Goal: Task Accomplishment & Management: Complete application form

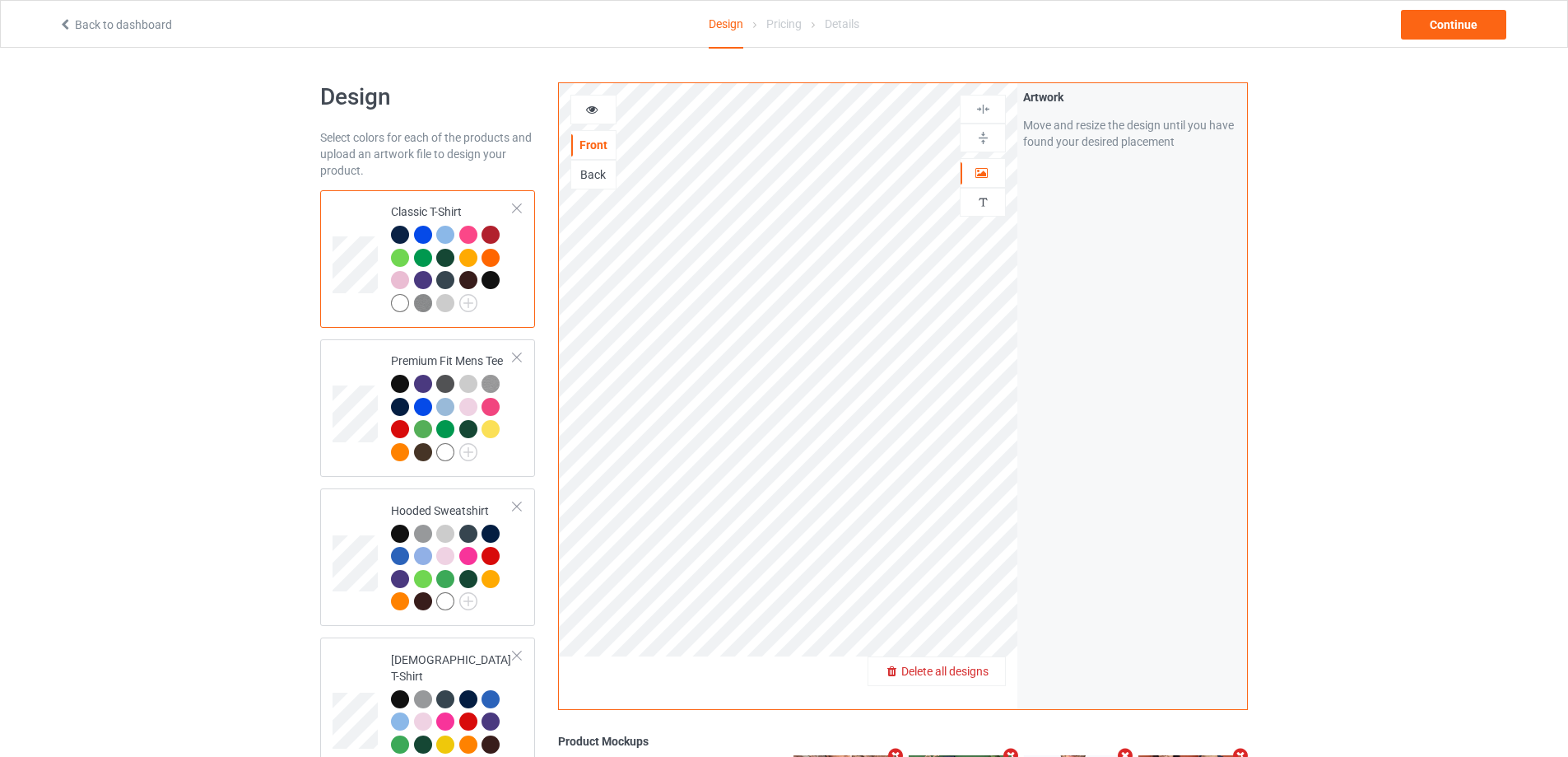
click at [976, 669] on span "Delete all designs" at bounding box center [945, 672] width 88 height 13
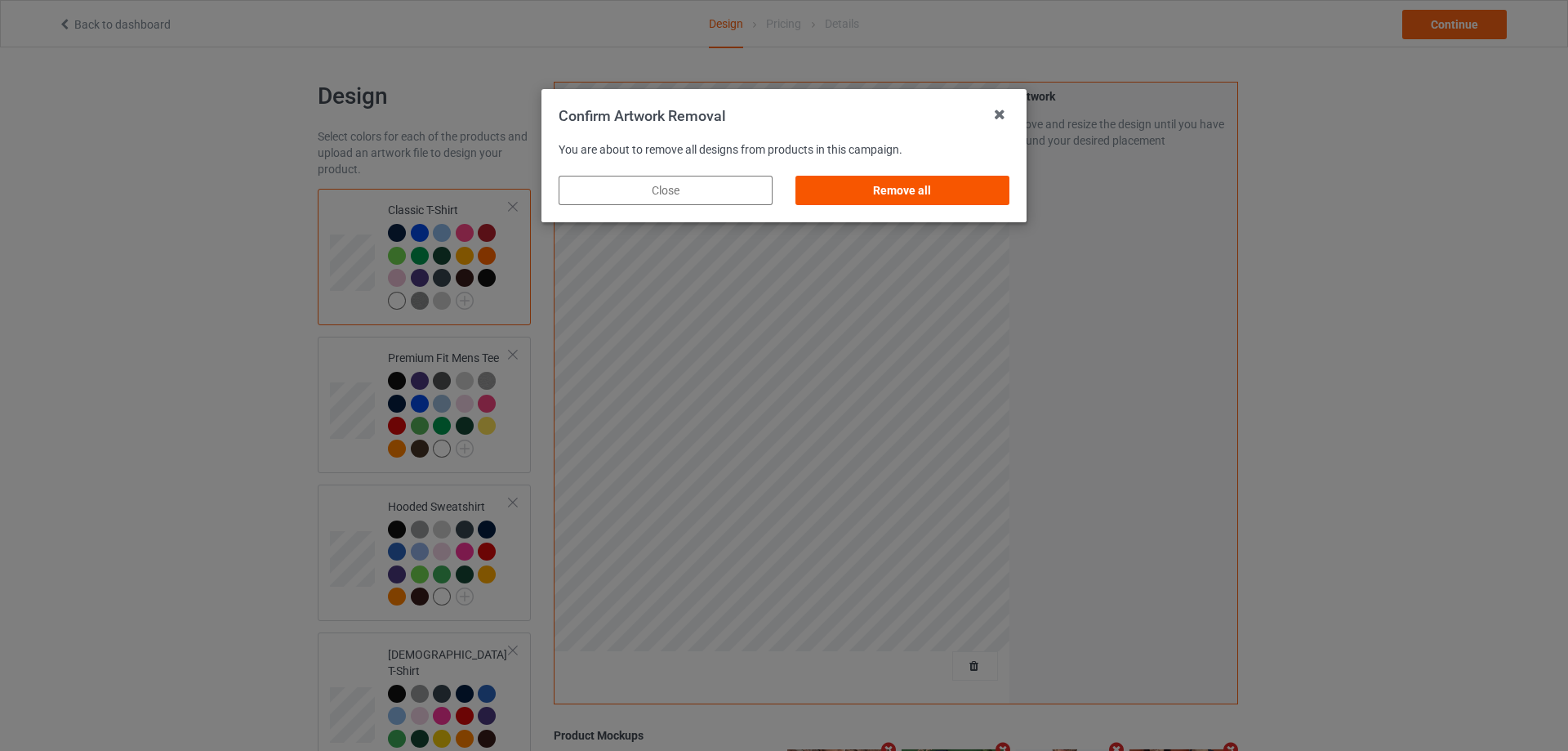
click at [963, 182] on div "Remove all" at bounding box center [903, 190] width 214 height 29
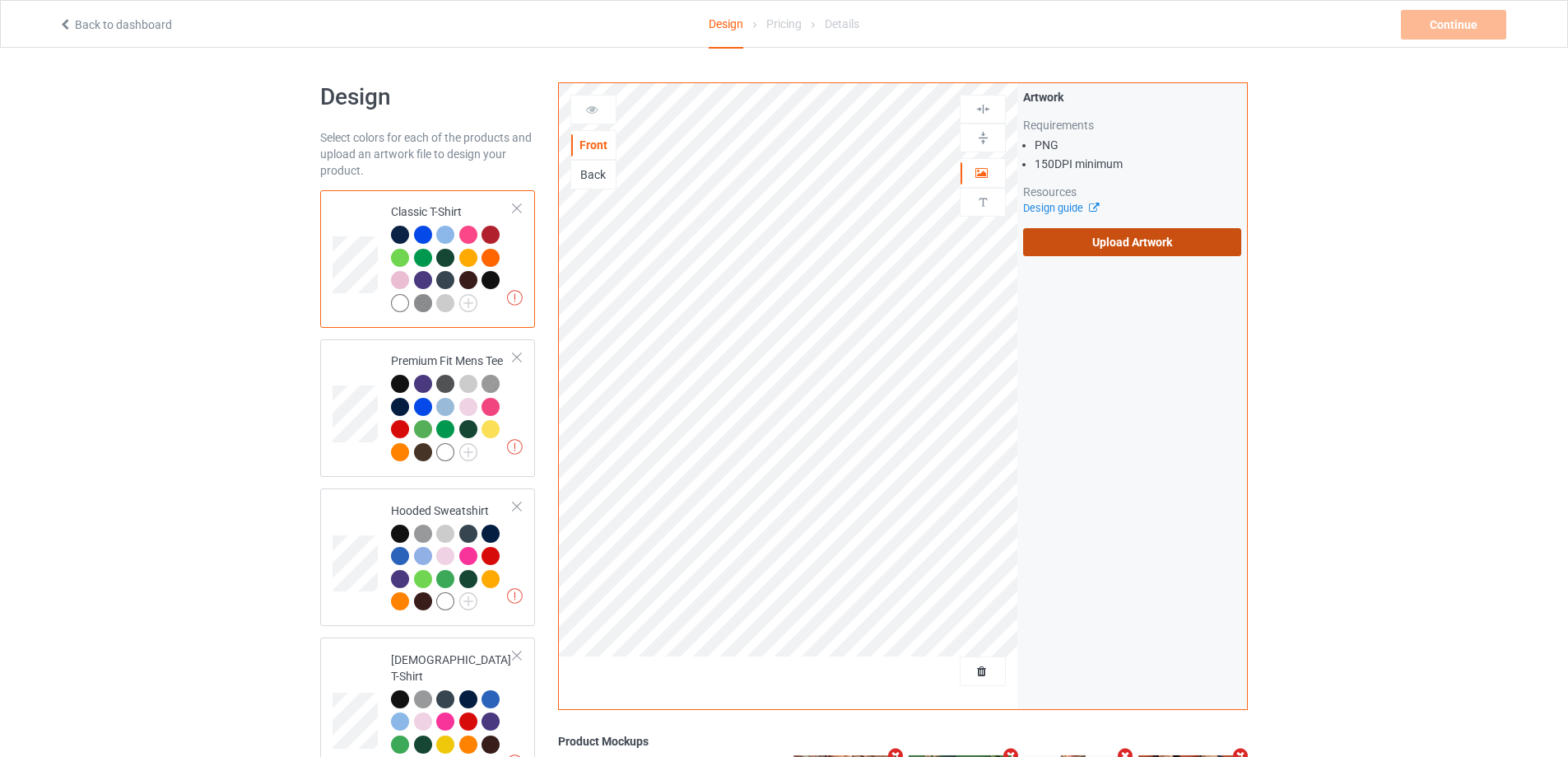
click at [1076, 249] on label "Upload Artwork" at bounding box center [1132, 242] width 218 height 28
click at [0, 0] on input "Upload Artwork" at bounding box center [0, 0] width 0 height 0
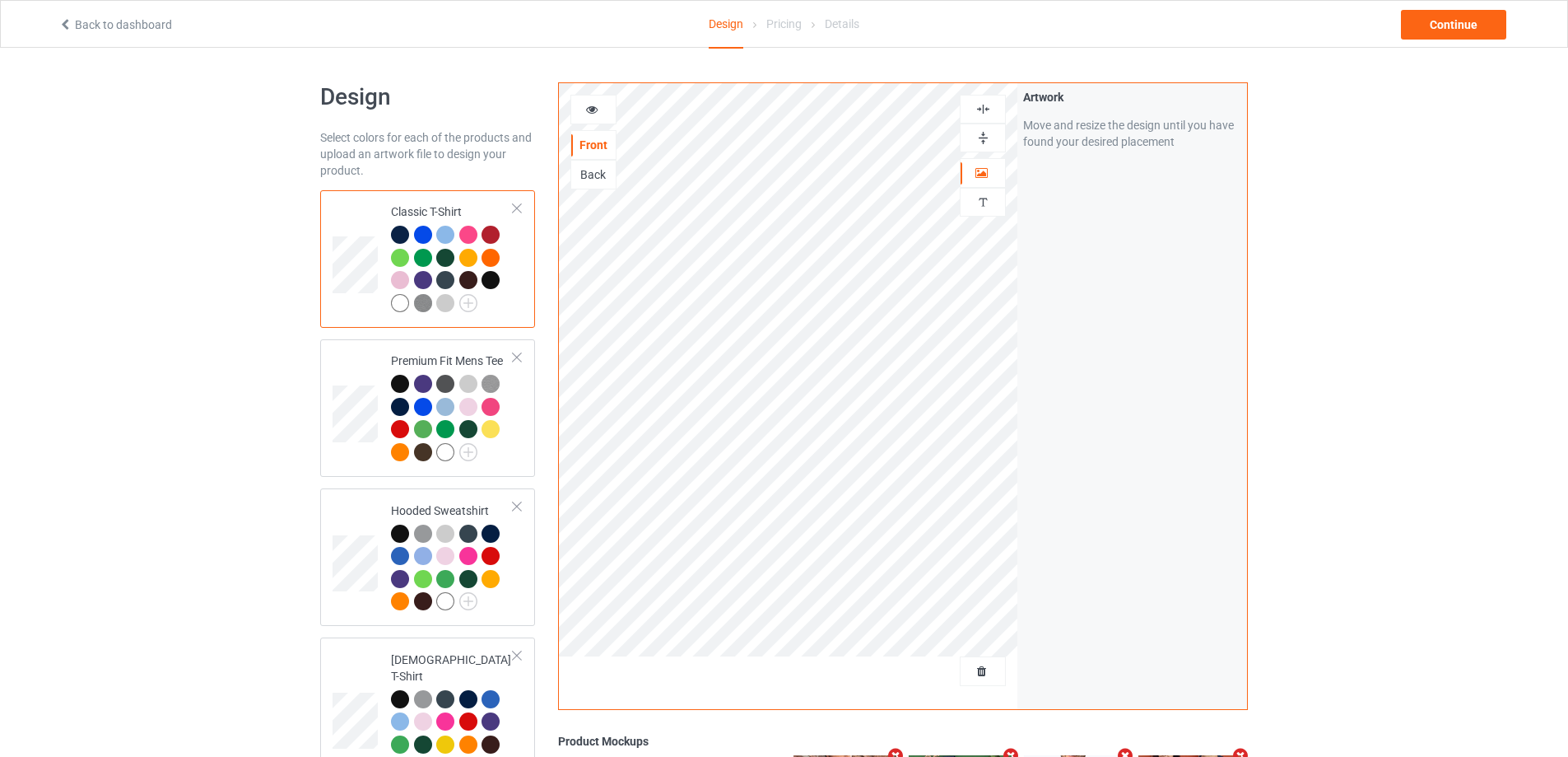
click at [1457, 6] on div "Back to dashboard Design Pricing Details Continue" at bounding box center [784, 24] width 1474 height 46
click at [1454, 20] on div "Continue" at bounding box center [1453, 24] width 105 height 30
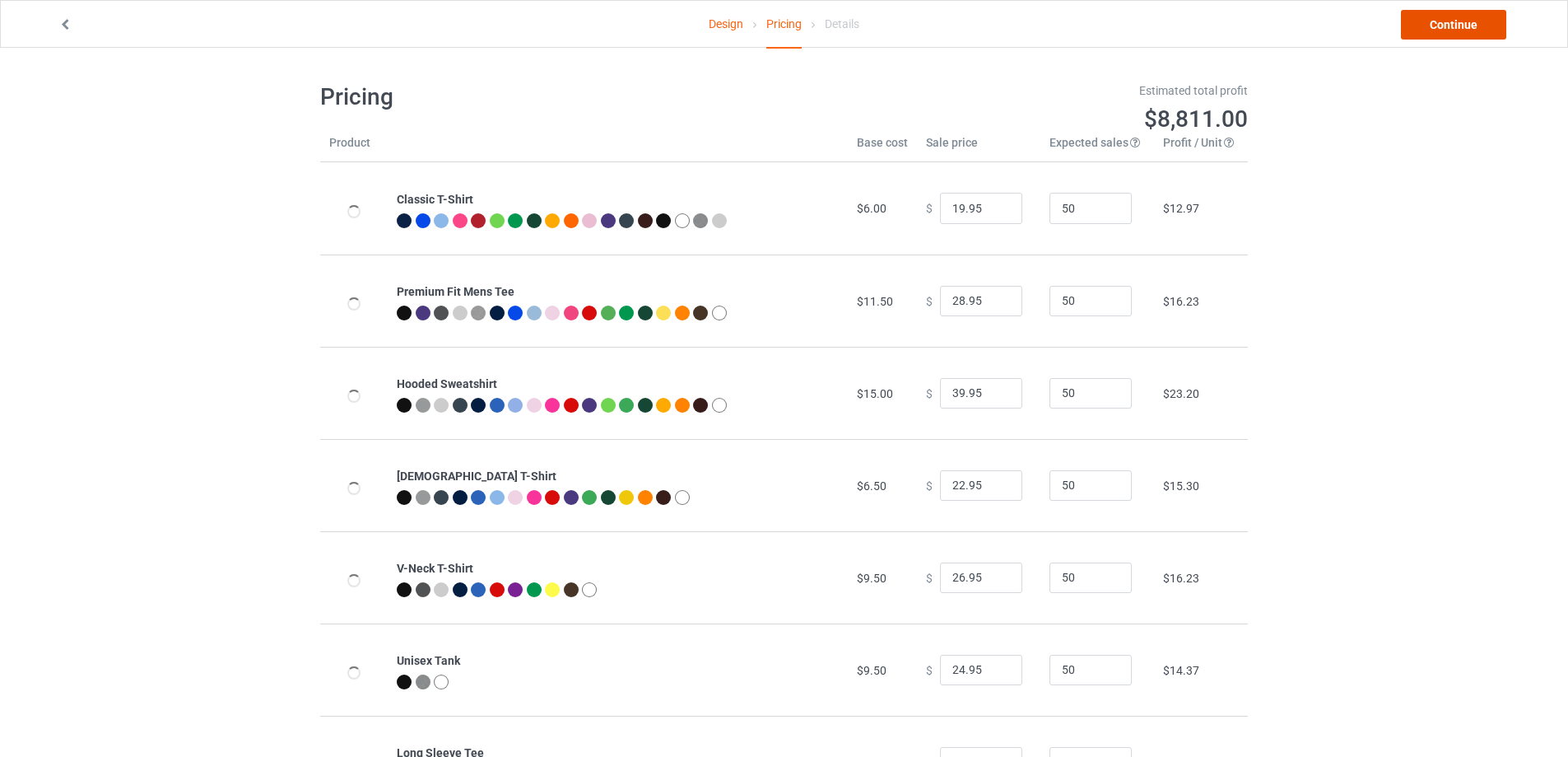
click at [1453, 27] on link "Continue" at bounding box center [1453, 24] width 105 height 30
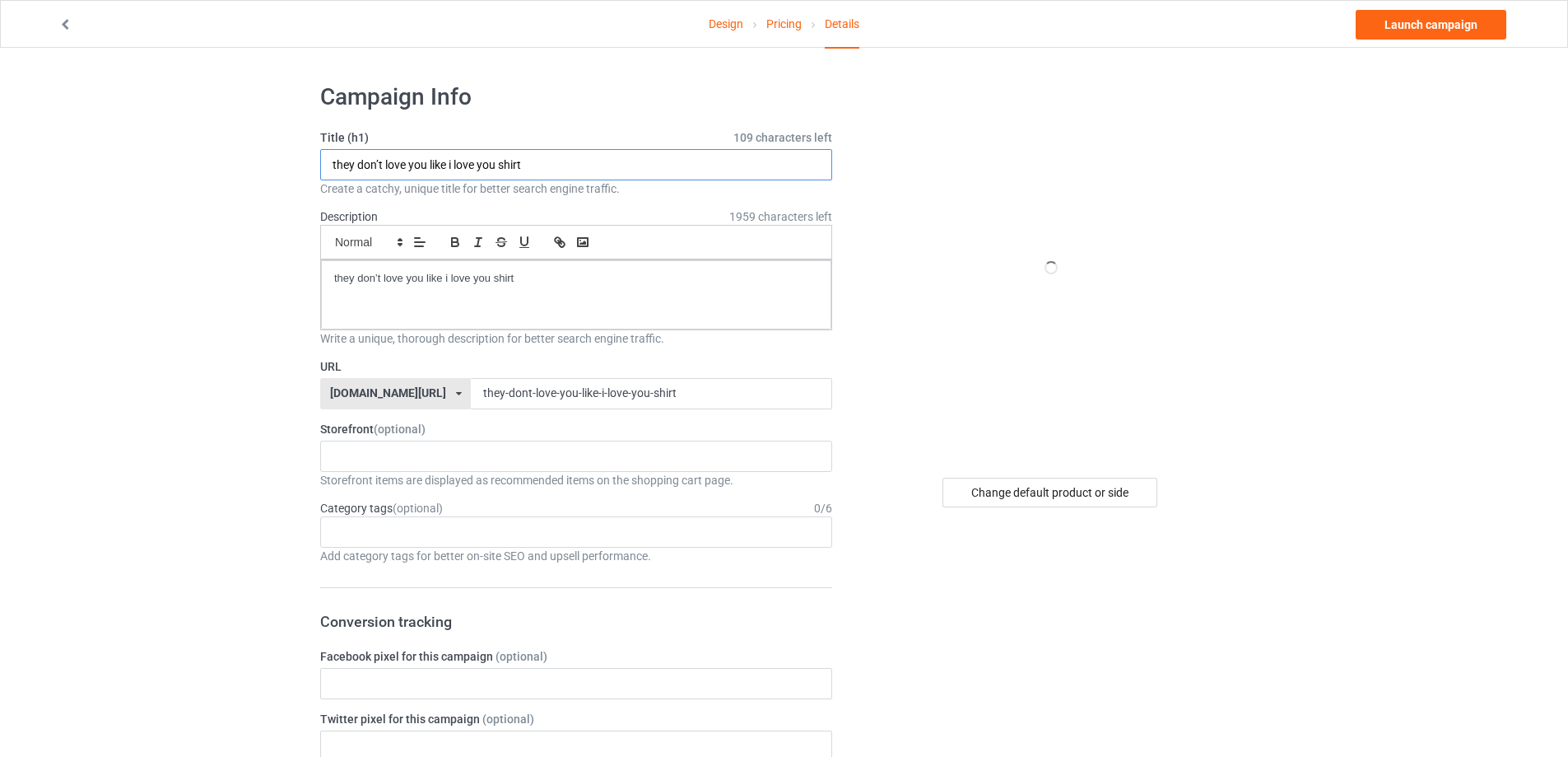
paste input "[PERSON_NAME] throwing"
drag, startPoint x: 566, startPoint y: 164, endPoint x: 357, endPoint y: 217, distance: 215.6
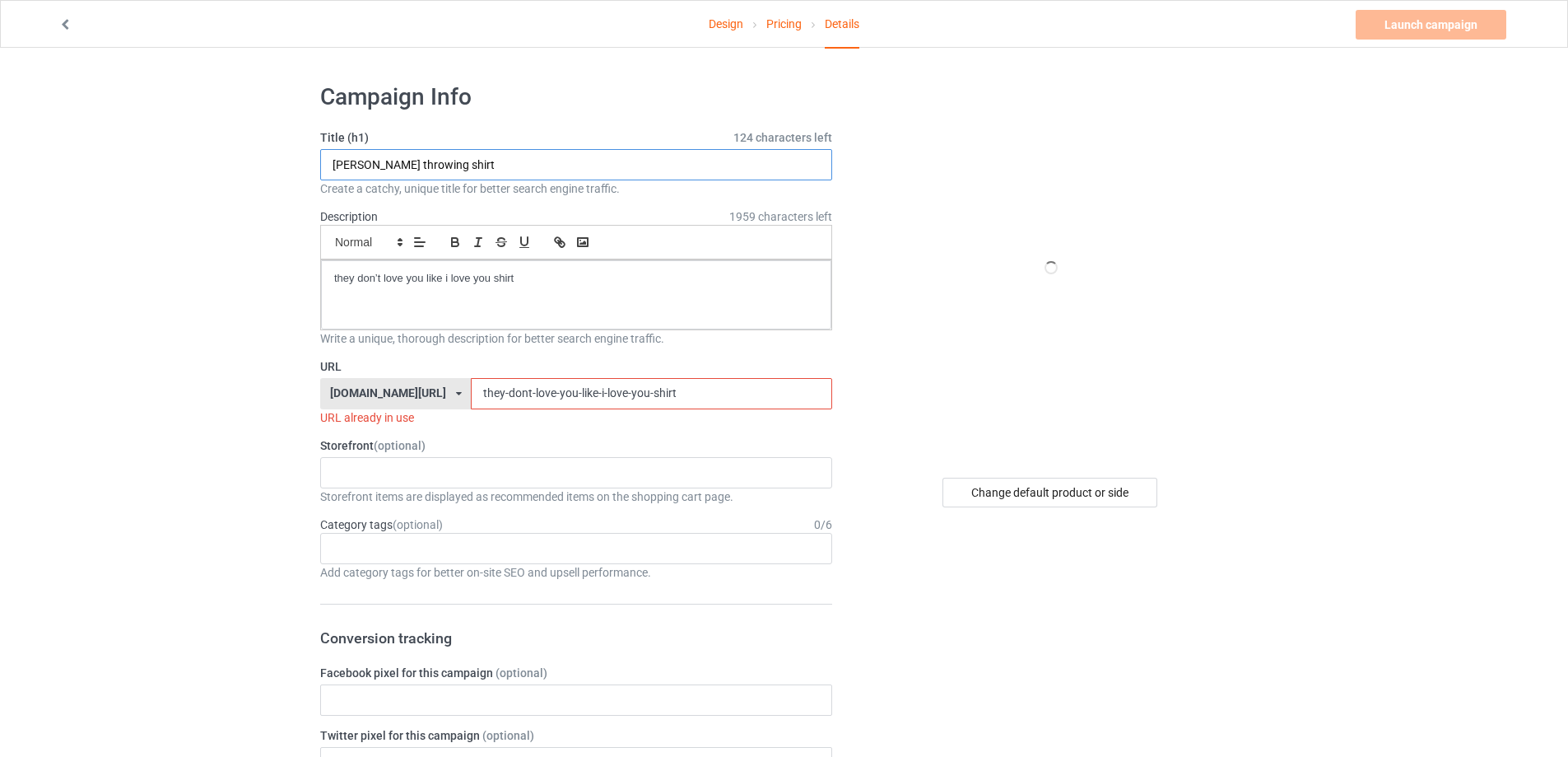
type input "[PERSON_NAME] throwing shirt"
drag, startPoint x: 546, startPoint y: 304, endPoint x: 158, endPoint y: 284, distance: 388.5
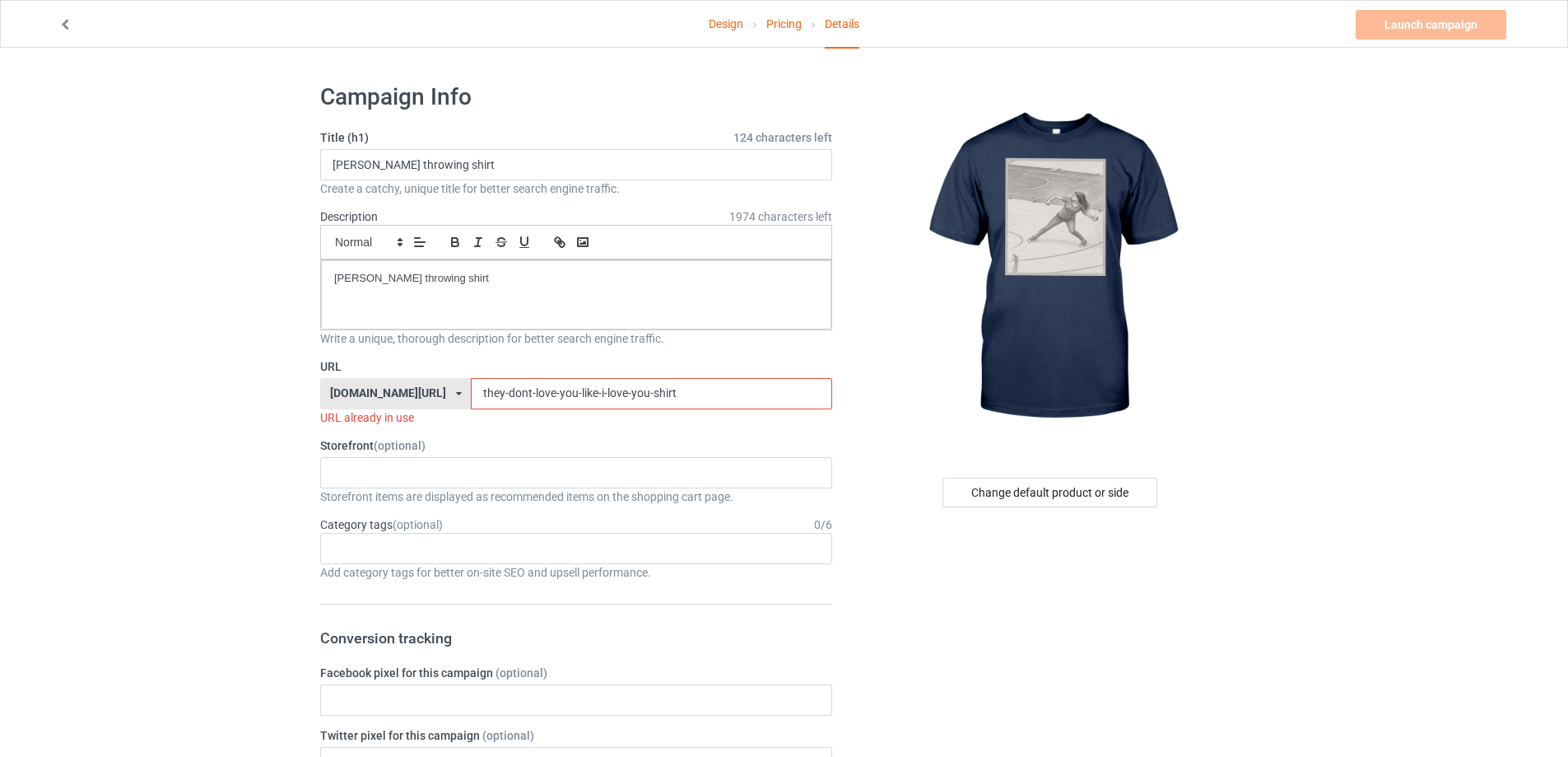
drag, startPoint x: 711, startPoint y: 383, endPoint x: 205, endPoint y: 367, distance: 506.3
paste input "[PERSON_NAME] throwing"
click at [471, 398] on input "[PERSON_NAME] throwing shirt" at bounding box center [651, 394] width 361 height 31
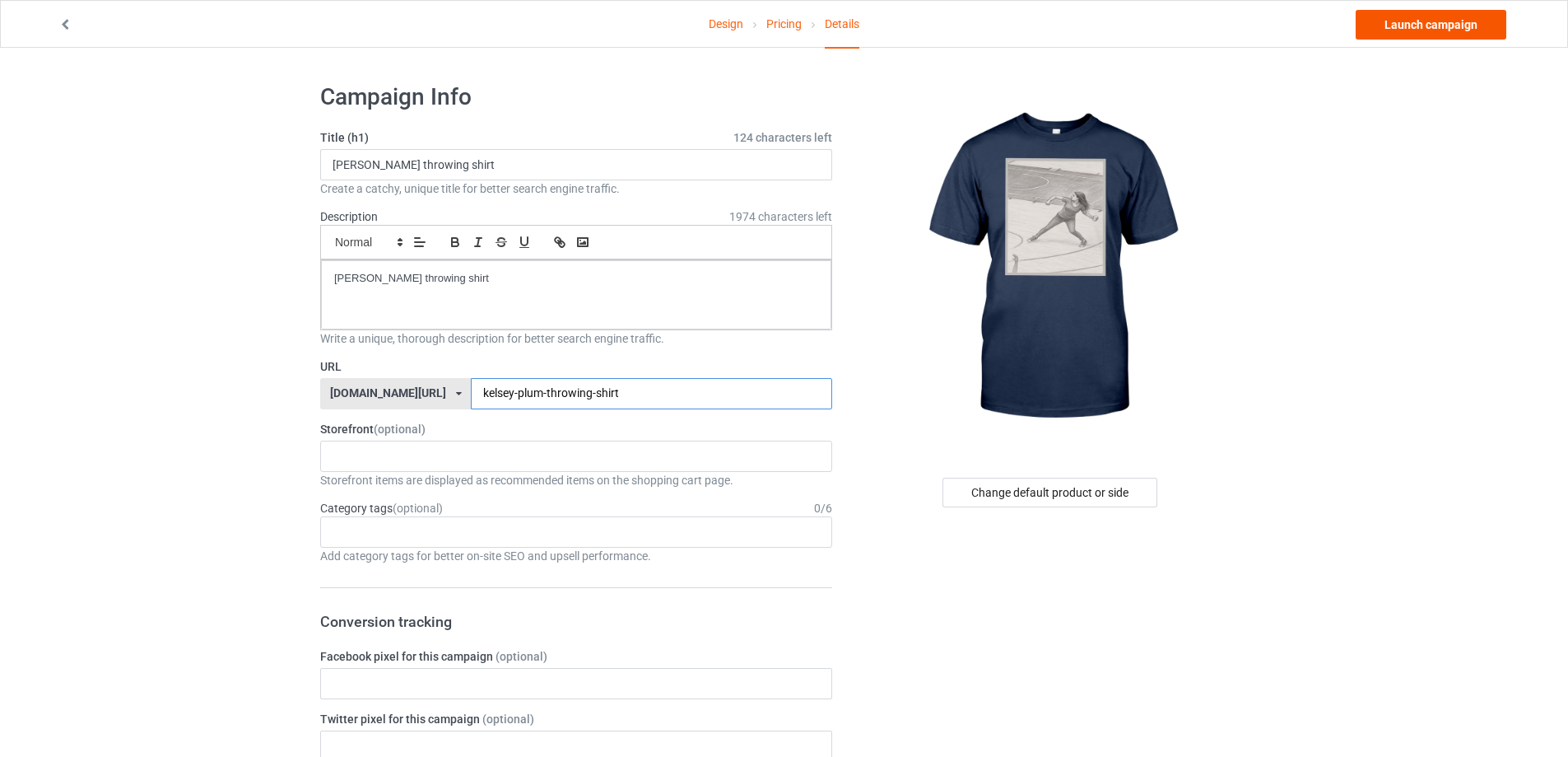
type input "kelsey-plum-throwing-shirt"
click at [1483, 18] on link "Launch campaign" at bounding box center [1431, 24] width 151 height 30
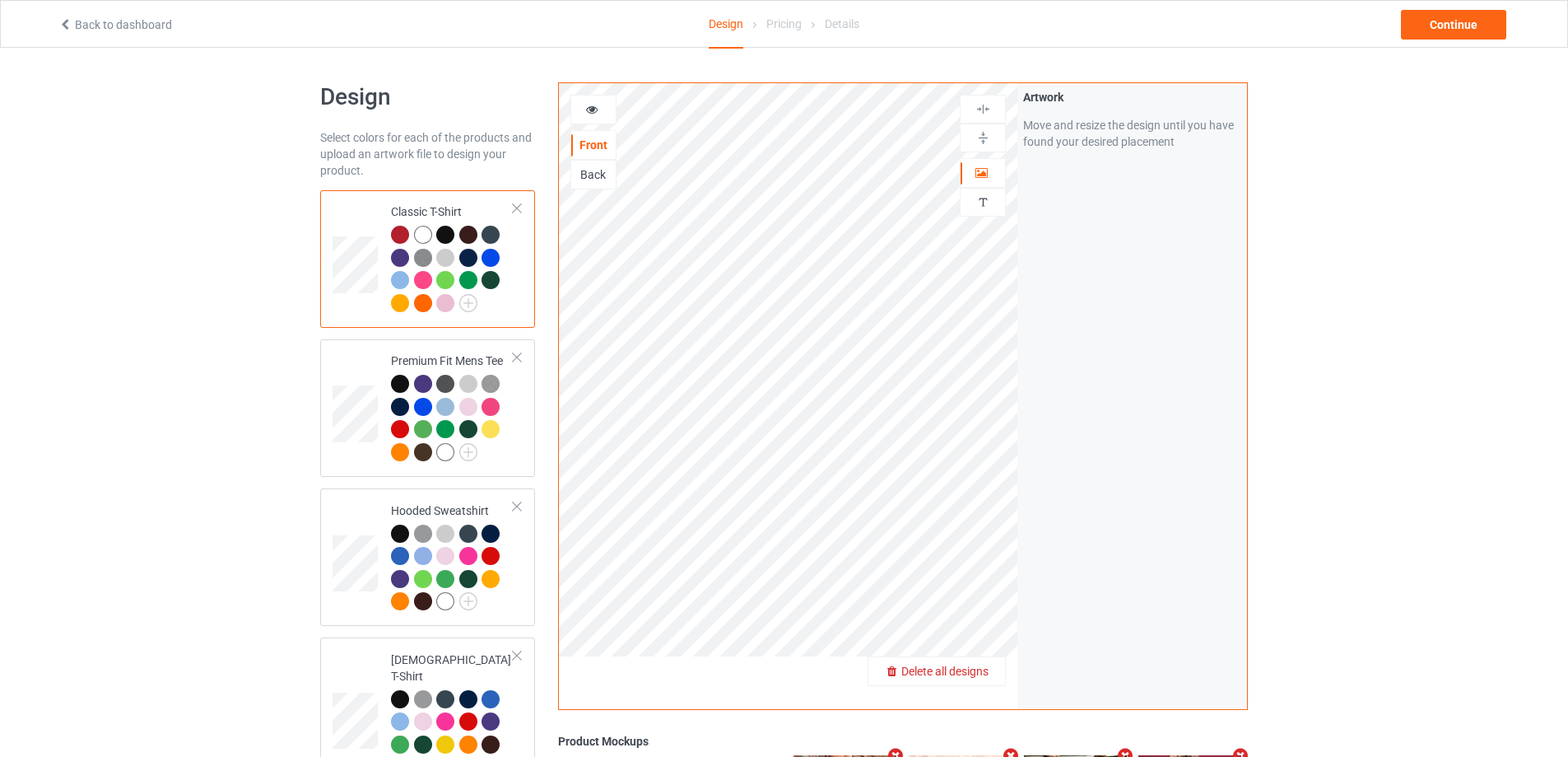
click at [976, 671] on span "Delete all designs" at bounding box center [945, 672] width 88 height 13
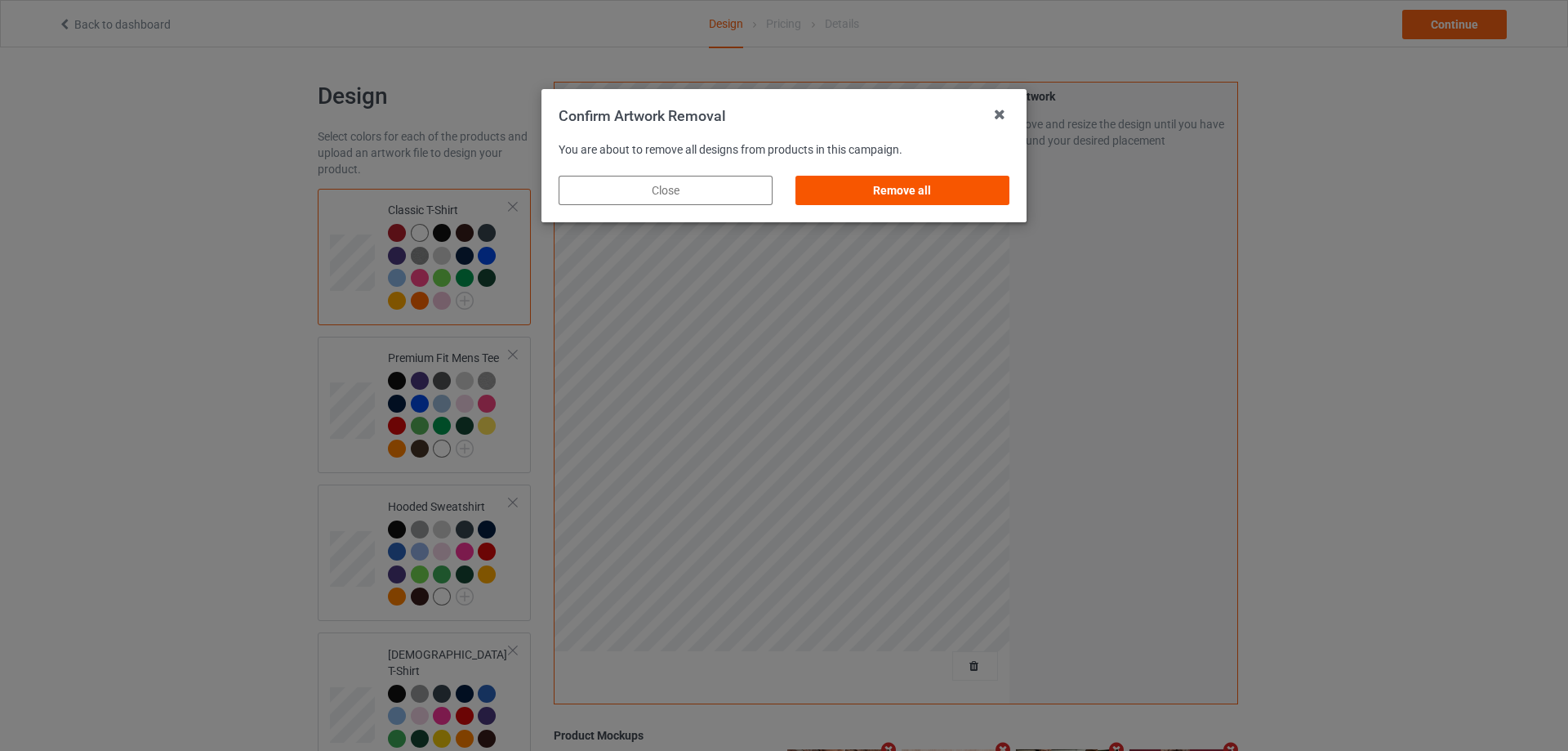
click at [982, 196] on div "Remove all" at bounding box center [903, 190] width 214 height 29
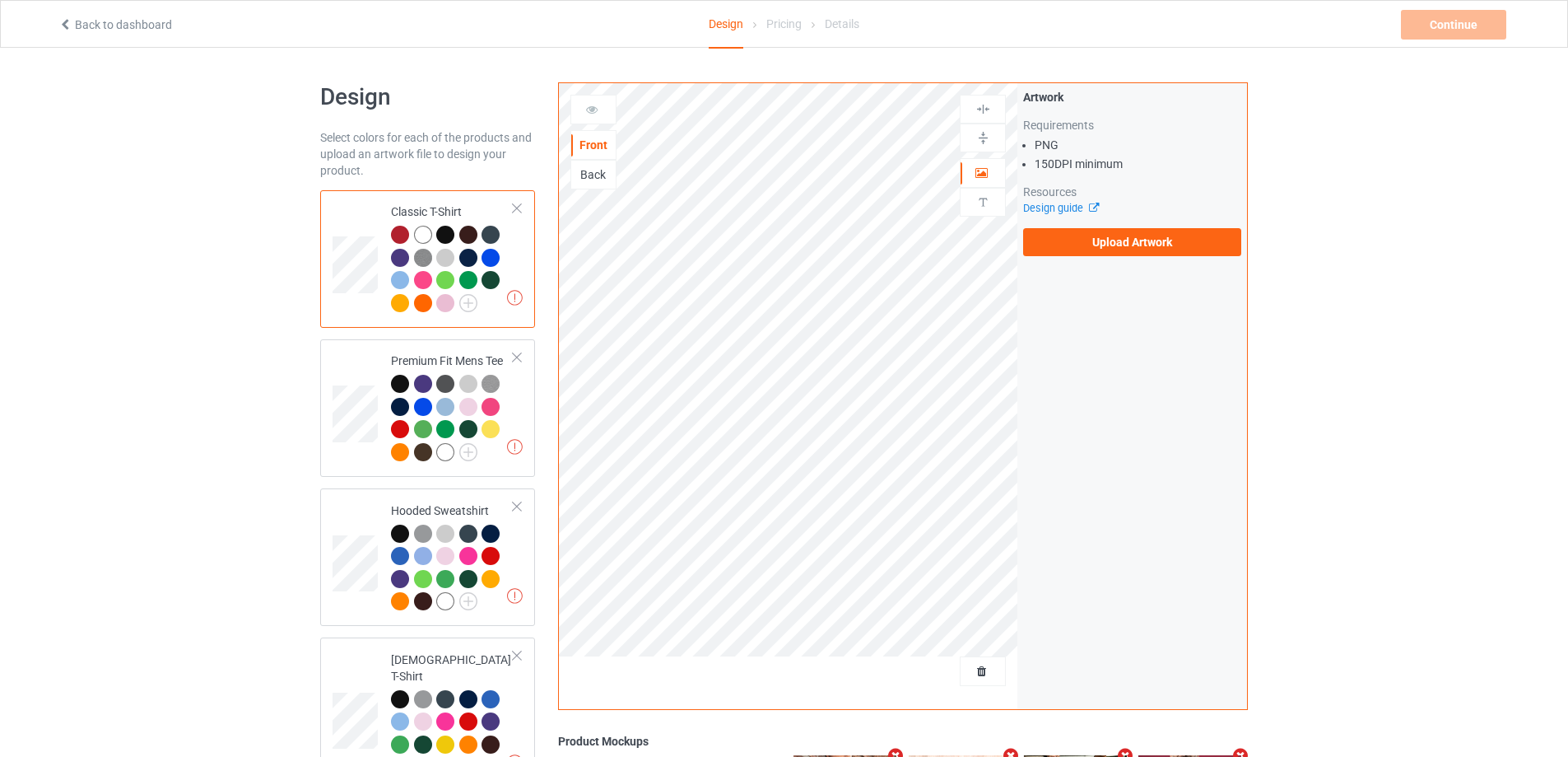
click at [1110, 240] on label "Upload Artwork" at bounding box center [1132, 242] width 218 height 28
click at [0, 0] on input "Upload Artwork" at bounding box center [0, 0] width 0 height 0
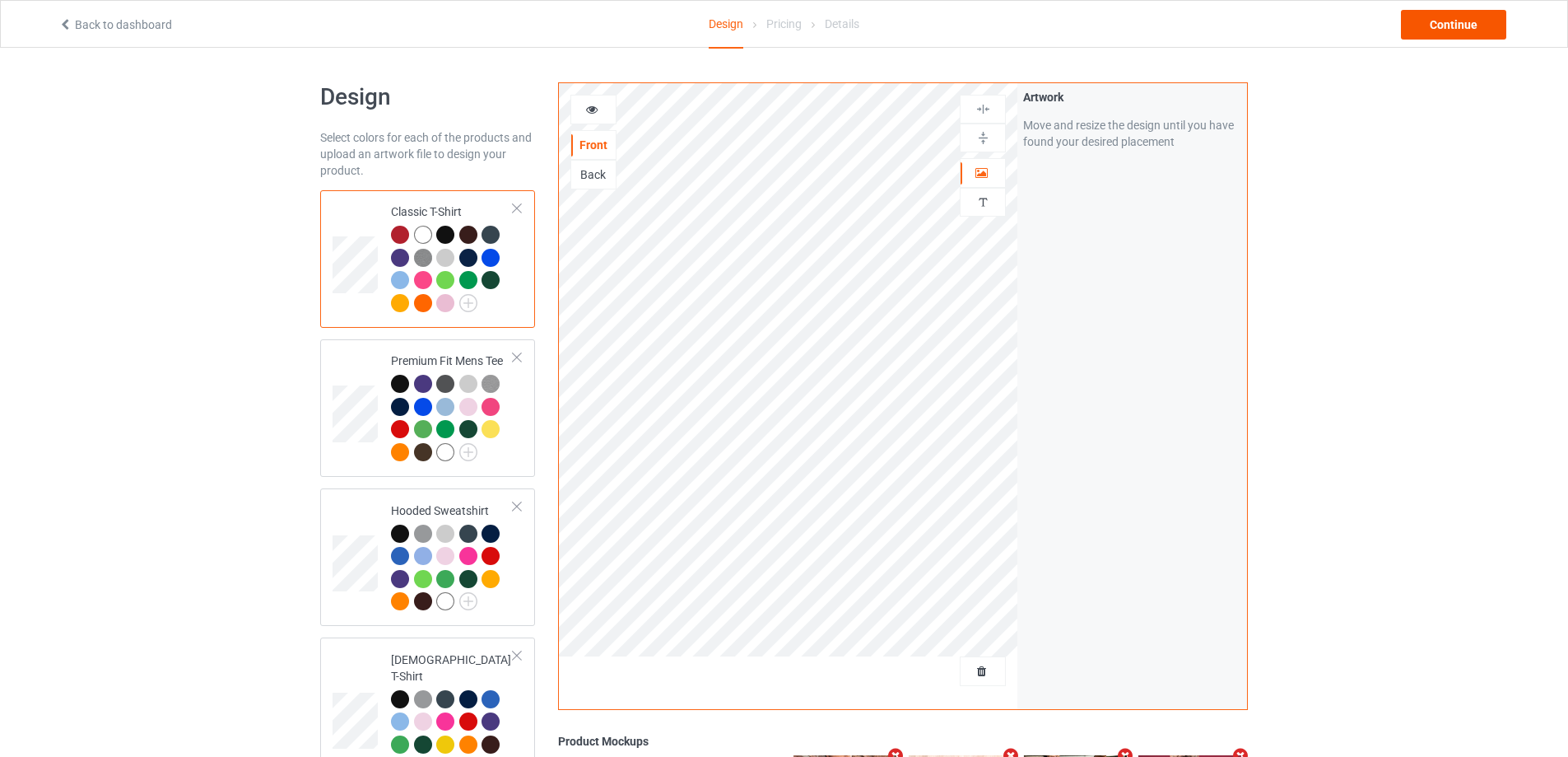
drag, startPoint x: 1427, startPoint y: 48, endPoint x: 1440, endPoint y: 27, distance: 24.7
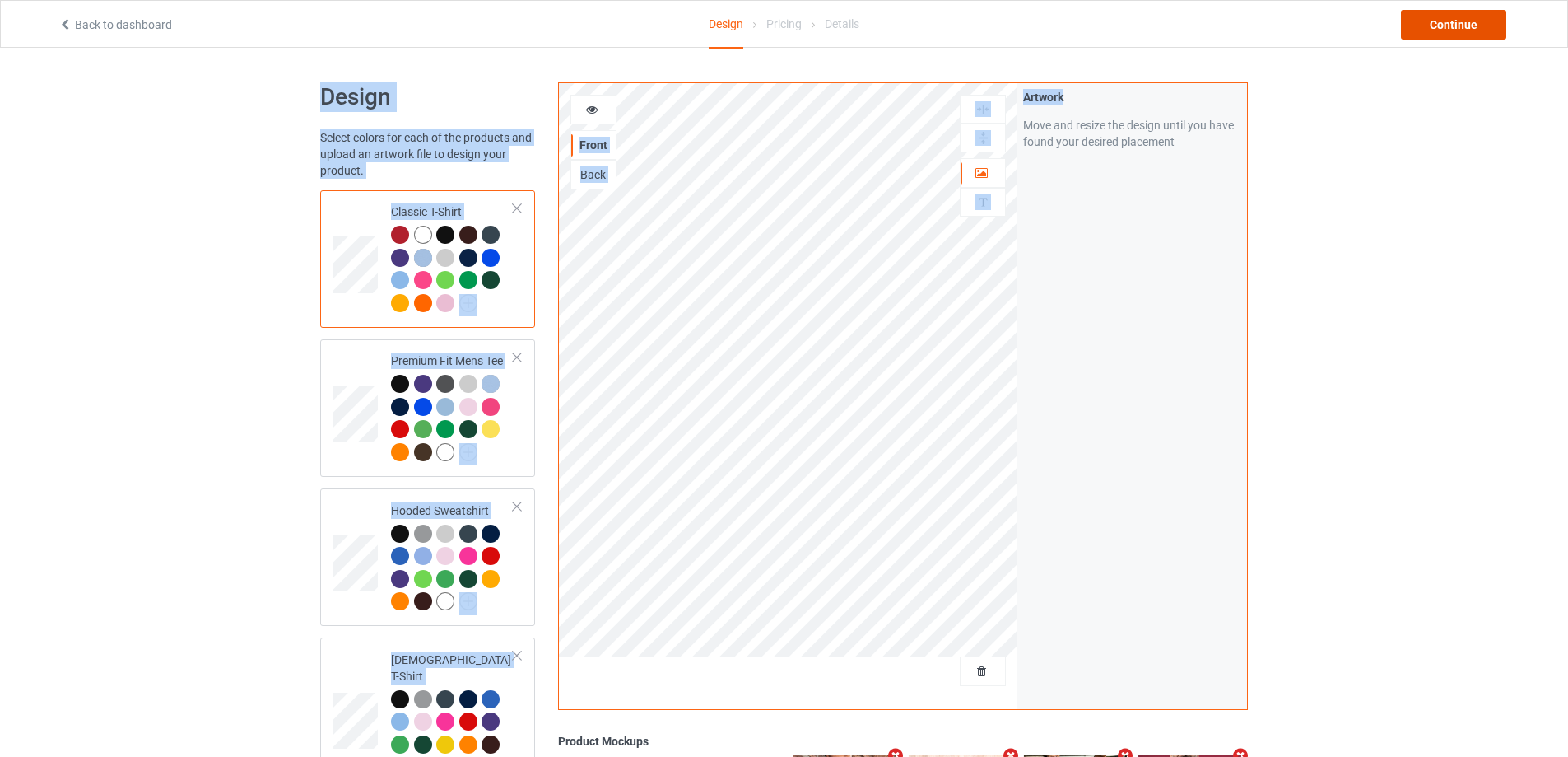
click at [1440, 26] on div "Continue" at bounding box center [1453, 24] width 105 height 30
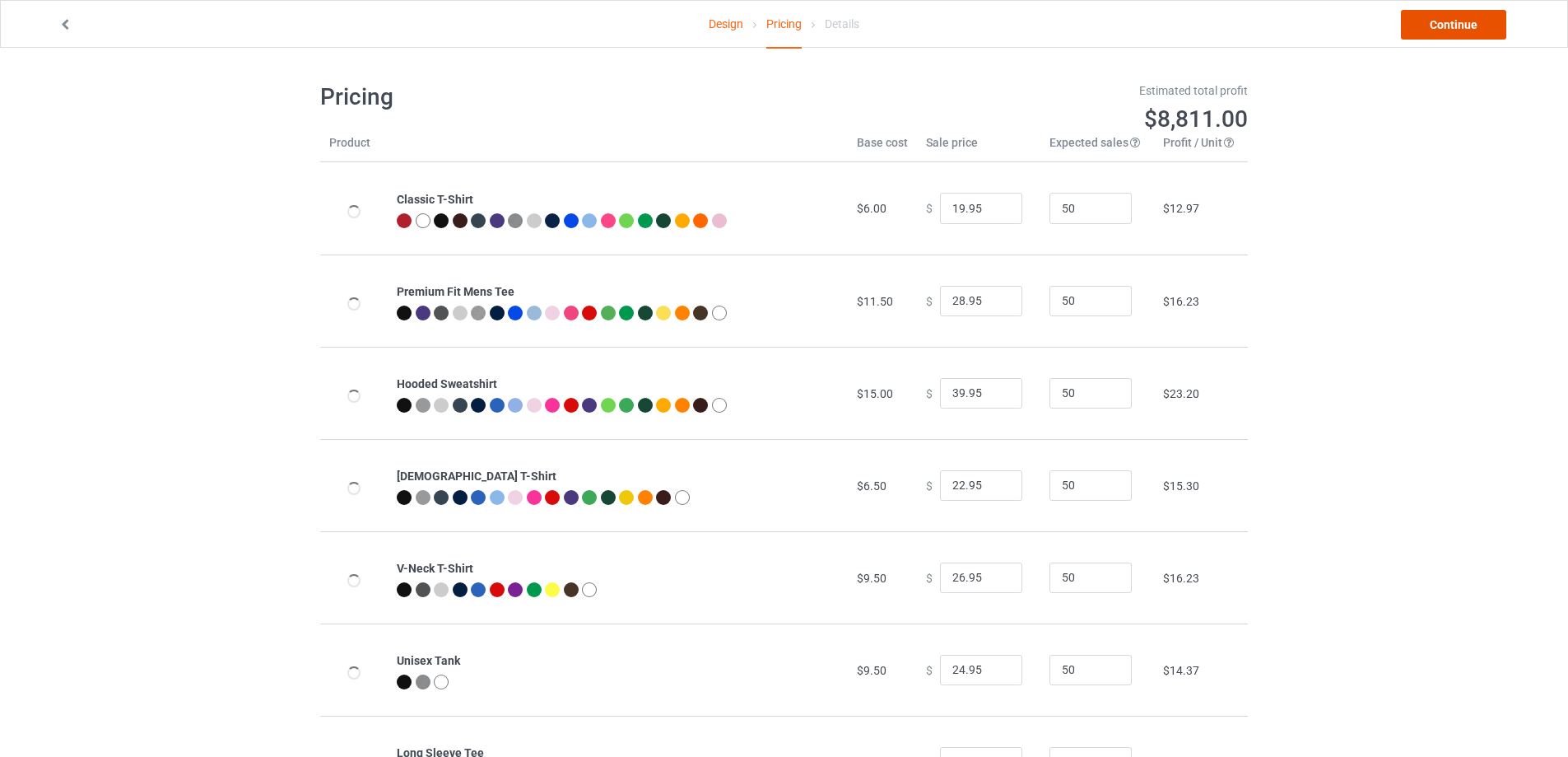
click at [1440, 26] on link "Continue" at bounding box center [1453, 24] width 105 height 30
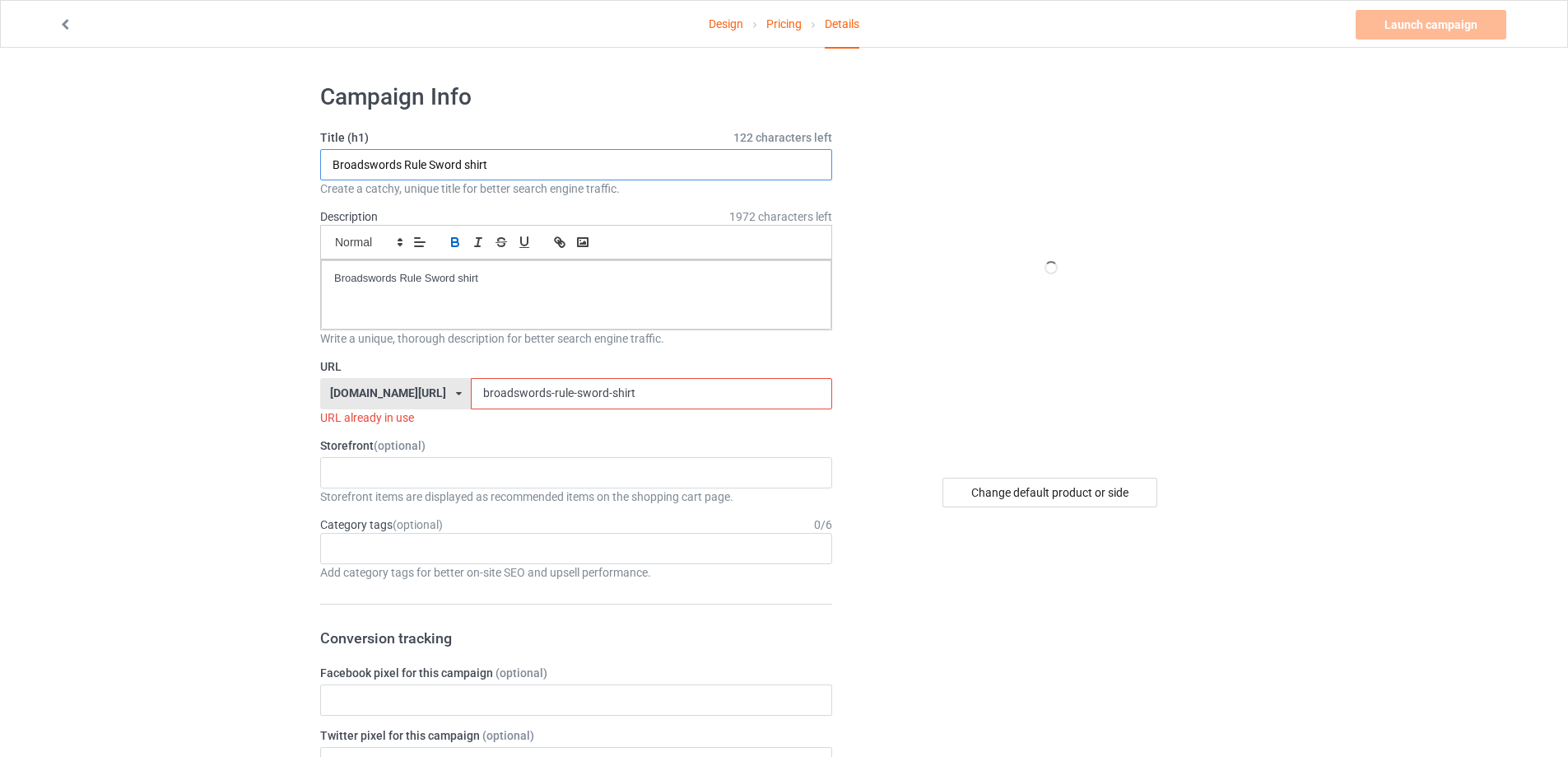
drag, startPoint x: 345, startPoint y: 194, endPoint x: 464, endPoint y: 250, distance: 131.5
paste input "No golf today sad stickman golfer"
type input "No golf today sad stickman golfer shirt"
drag, startPoint x: 462, startPoint y: 292, endPoint x: 296, endPoint y: 341, distance: 173.1
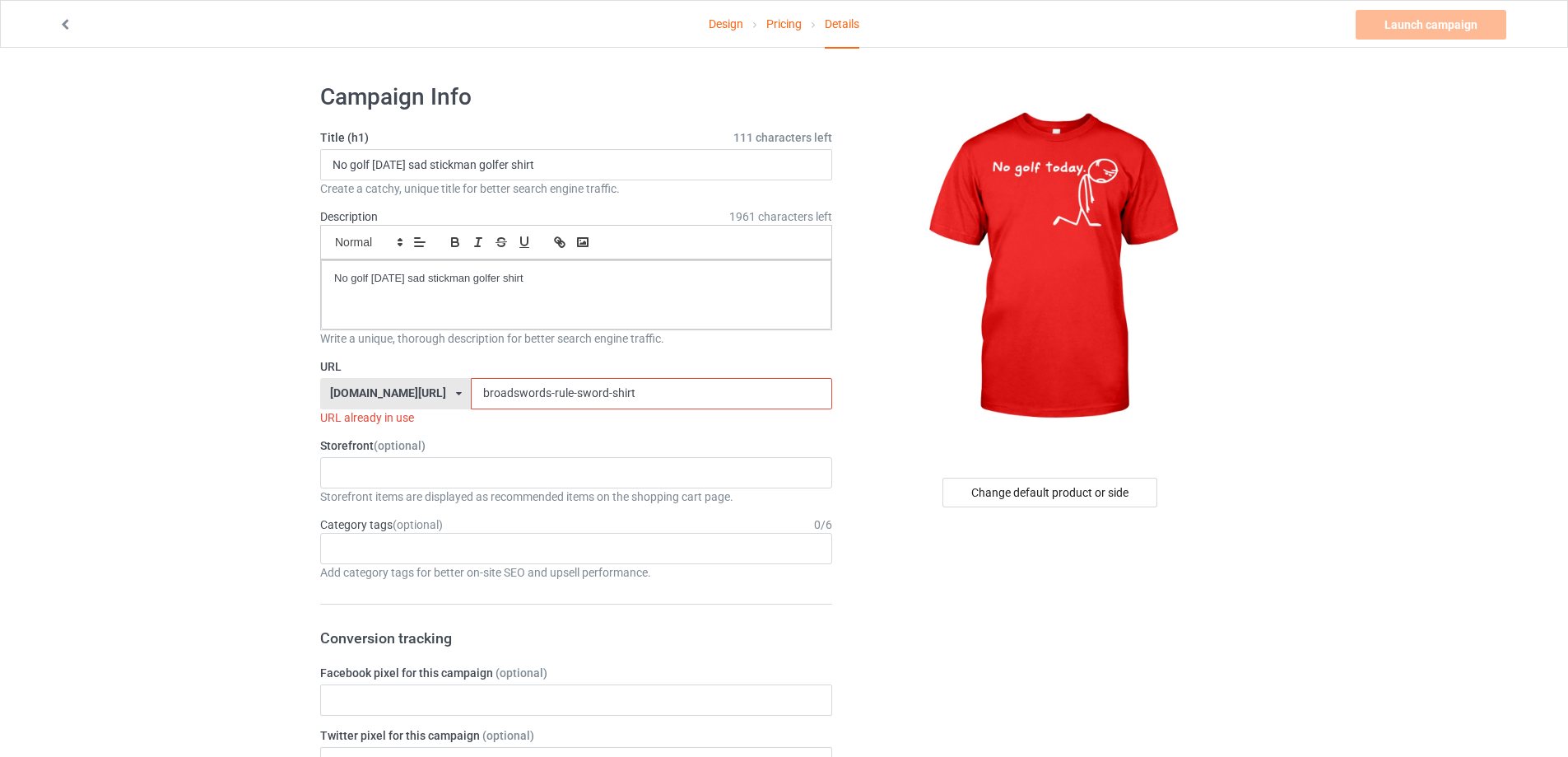
drag, startPoint x: 604, startPoint y: 389, endPoint x: 240, endPoint y: 384, distance: 364.0
paste input "no-golf-today-sad-stickman-golfer"
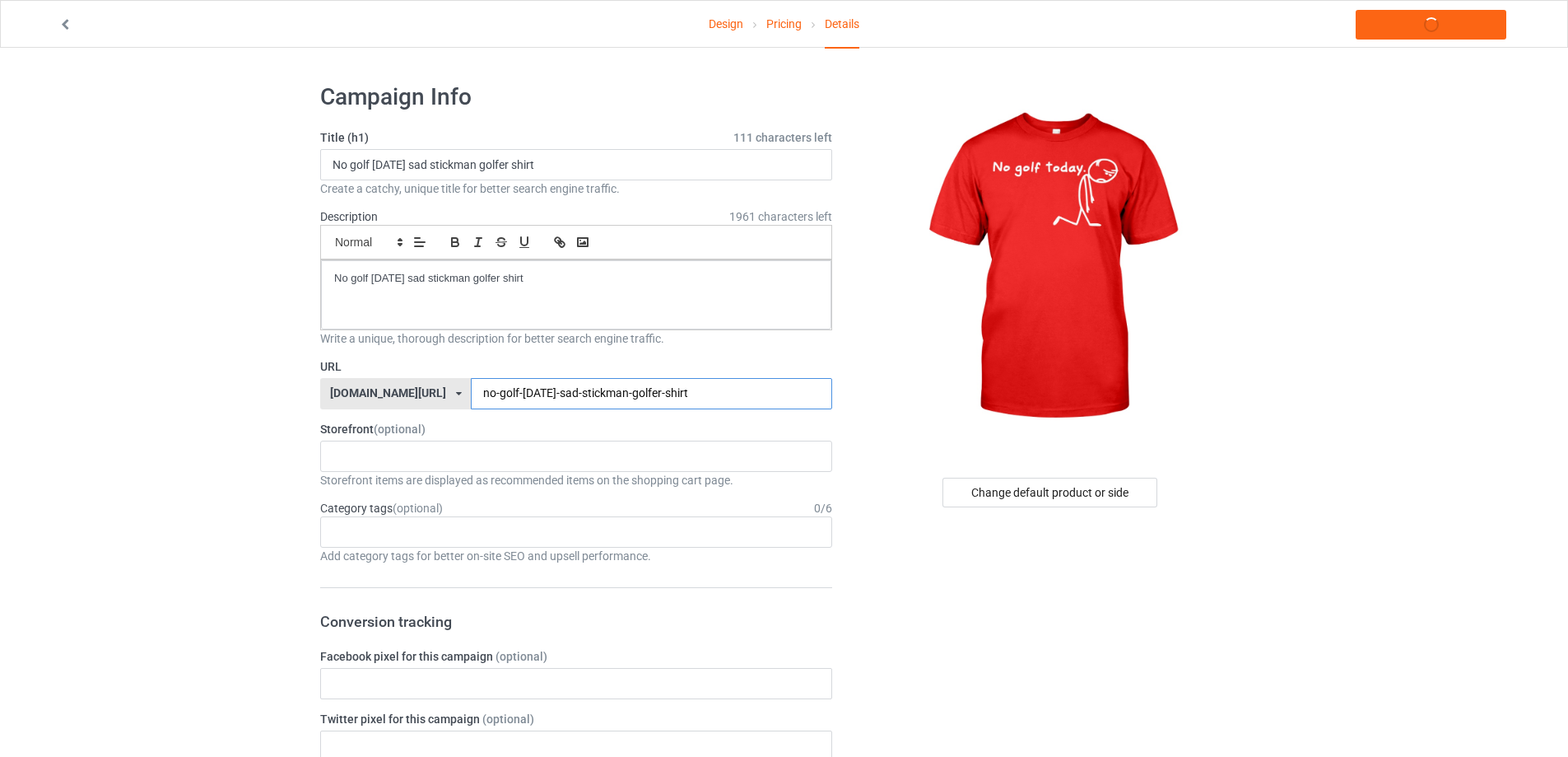
type input "no-golf-today-sad-stickman-golfer-shirt"
drag, startPoint x: 541, startPoint y: 285, endPoint x: 186, endPoint y: 282, distance: 355.0
copy p "No golf today sad stickman golfer shirt"
click at [1452, 26] on link "Launch campaign" at bounding box center [1431, 24] width 151 height 30
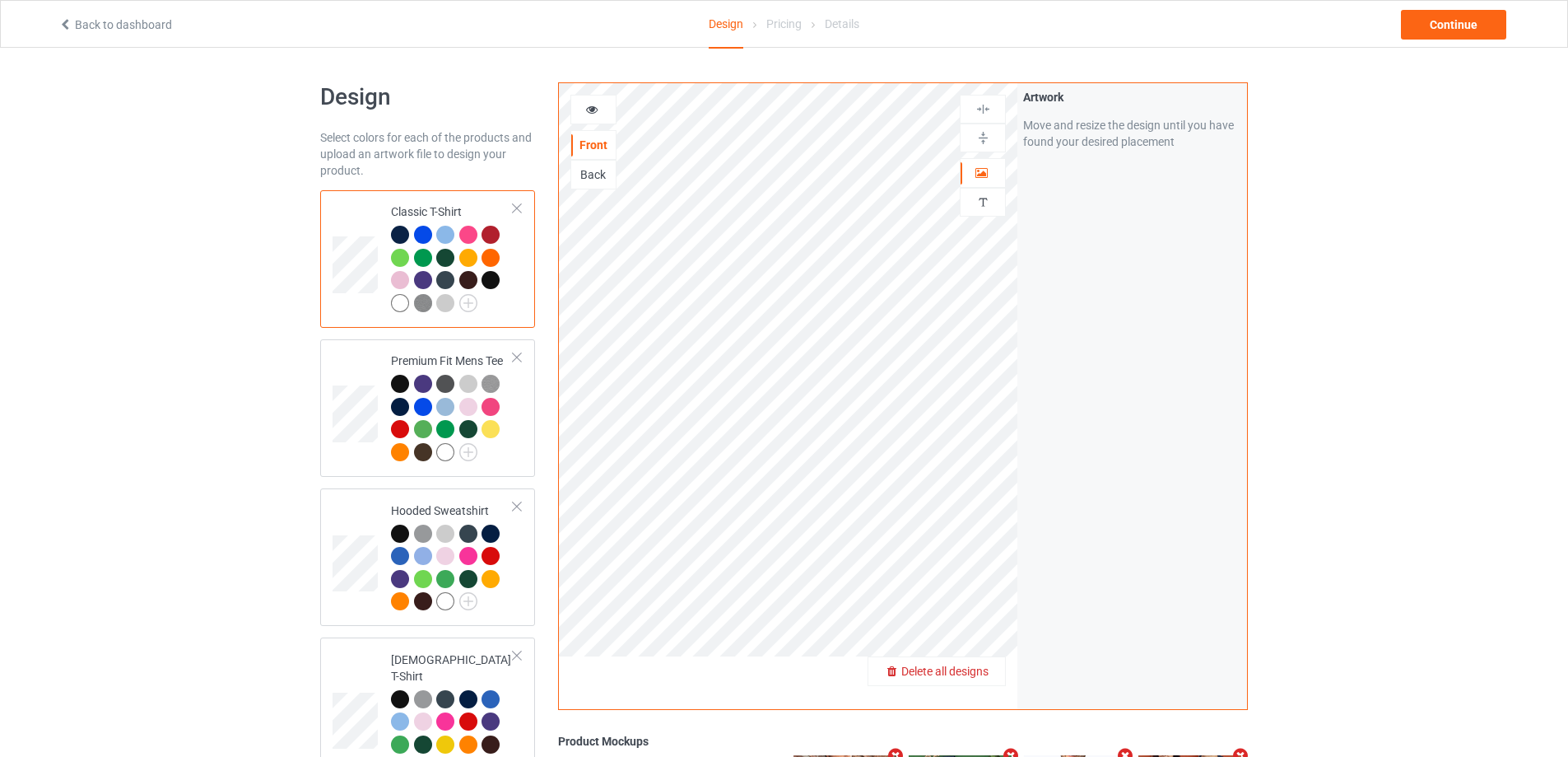
click at [984, 672] on span "Delete all designs" at bounding box center [945, 672] width 88 height 13
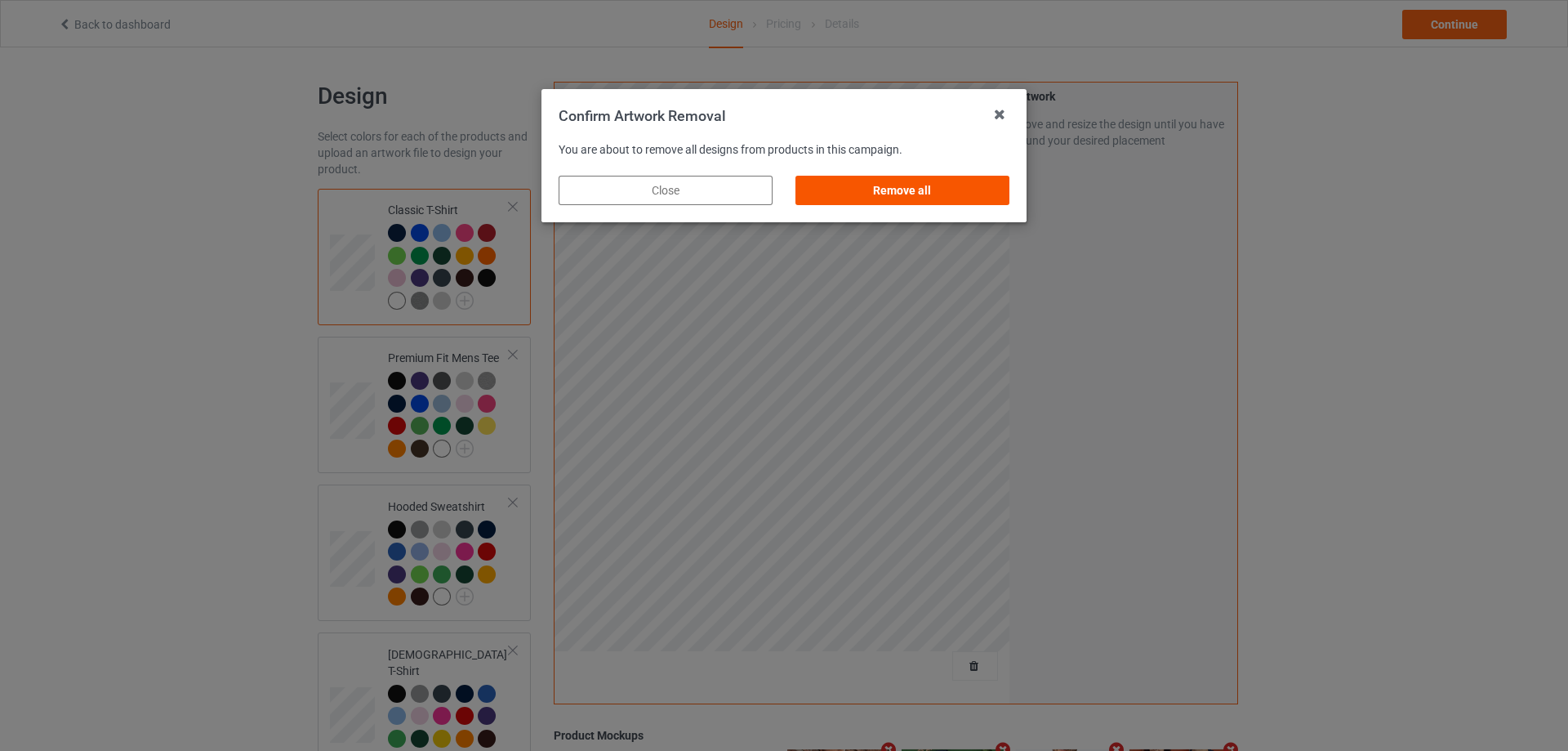
click at [983, 197] on div "Remove all" at bounding box center [903, 190] width 214 height 29
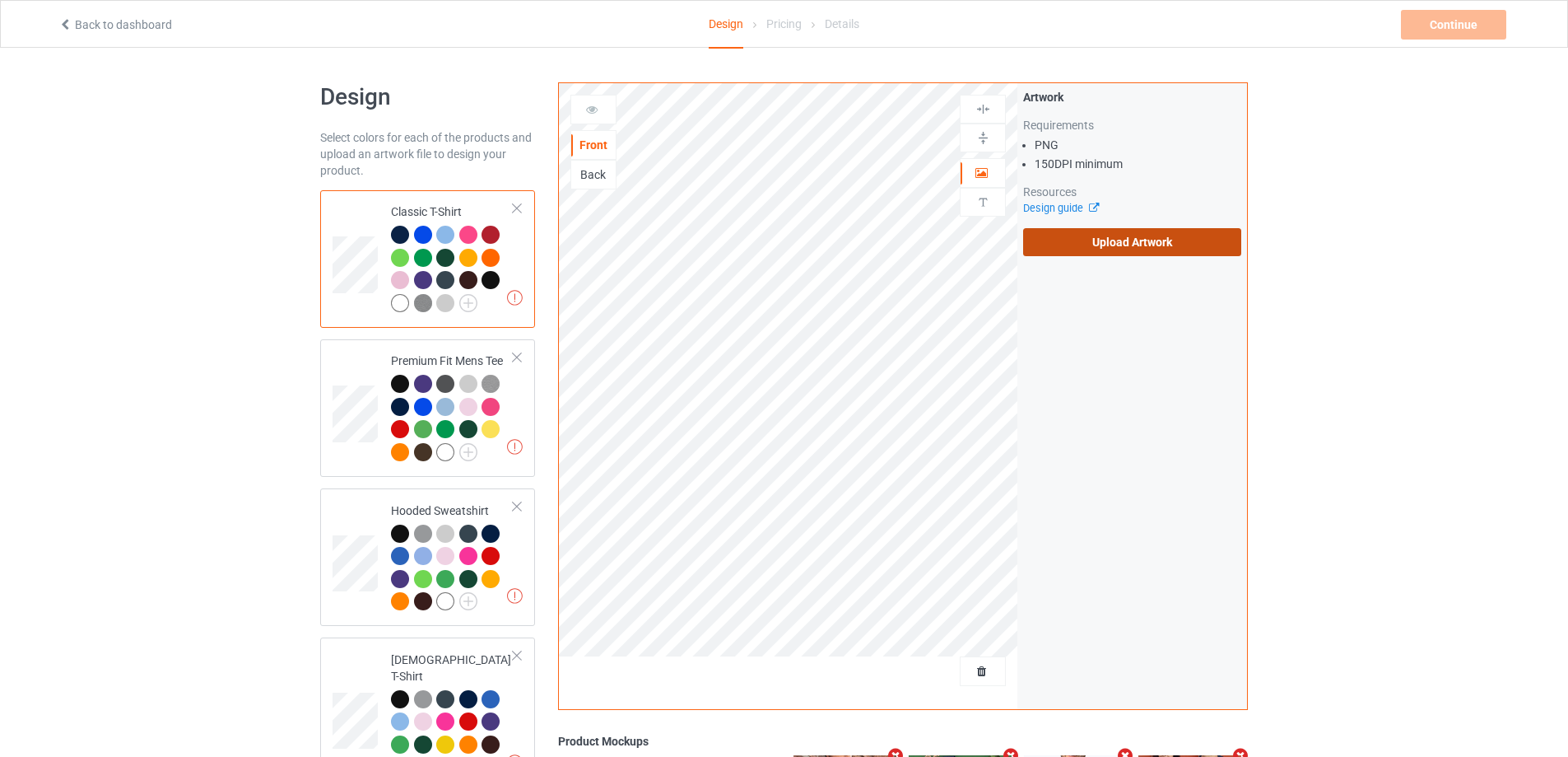
click at [1126, 248] on label "Upload Artwork" at bounding box center [1132, 242] width 218 height 28
click at [0, 0] on input "Upload Artwork" at bounding box center [0, 0] width 0 height 0
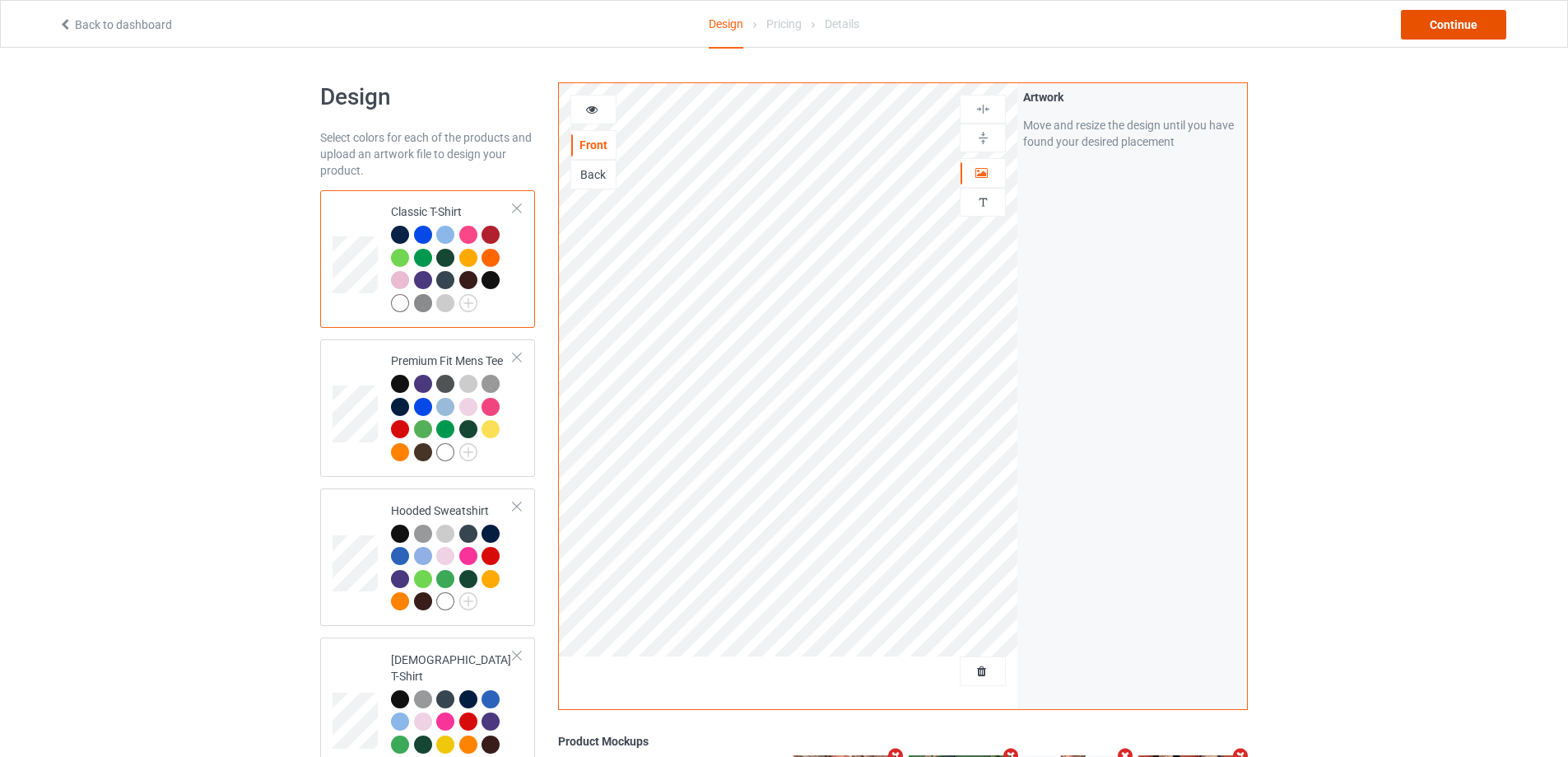
click at [1443, 30] on div "Continue" at bounding box center [1453, 24] width 105 height 30
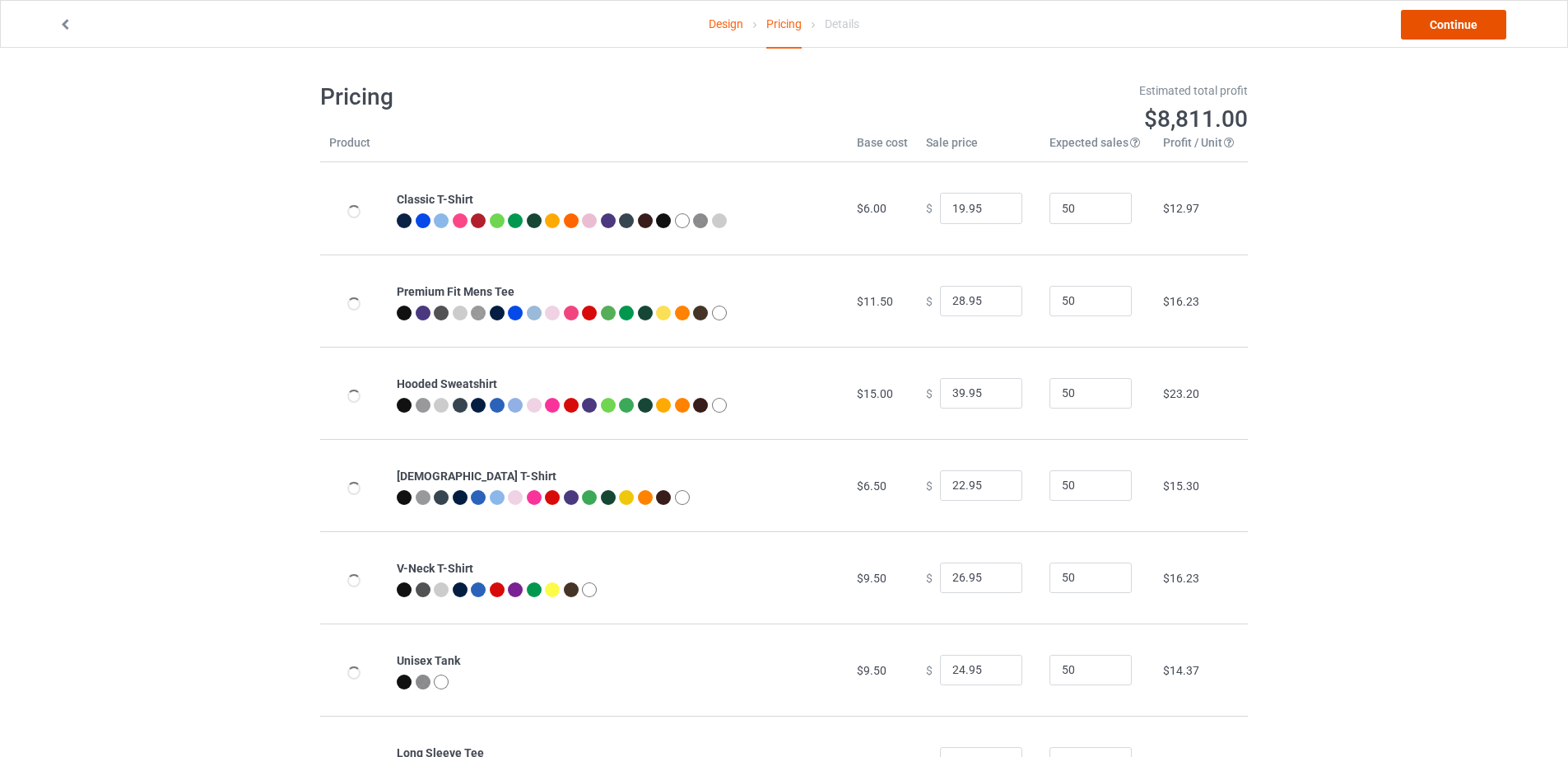
click at [1443, 30] on link "Continue" at bounding box center [1453, 24] width 105 height 30
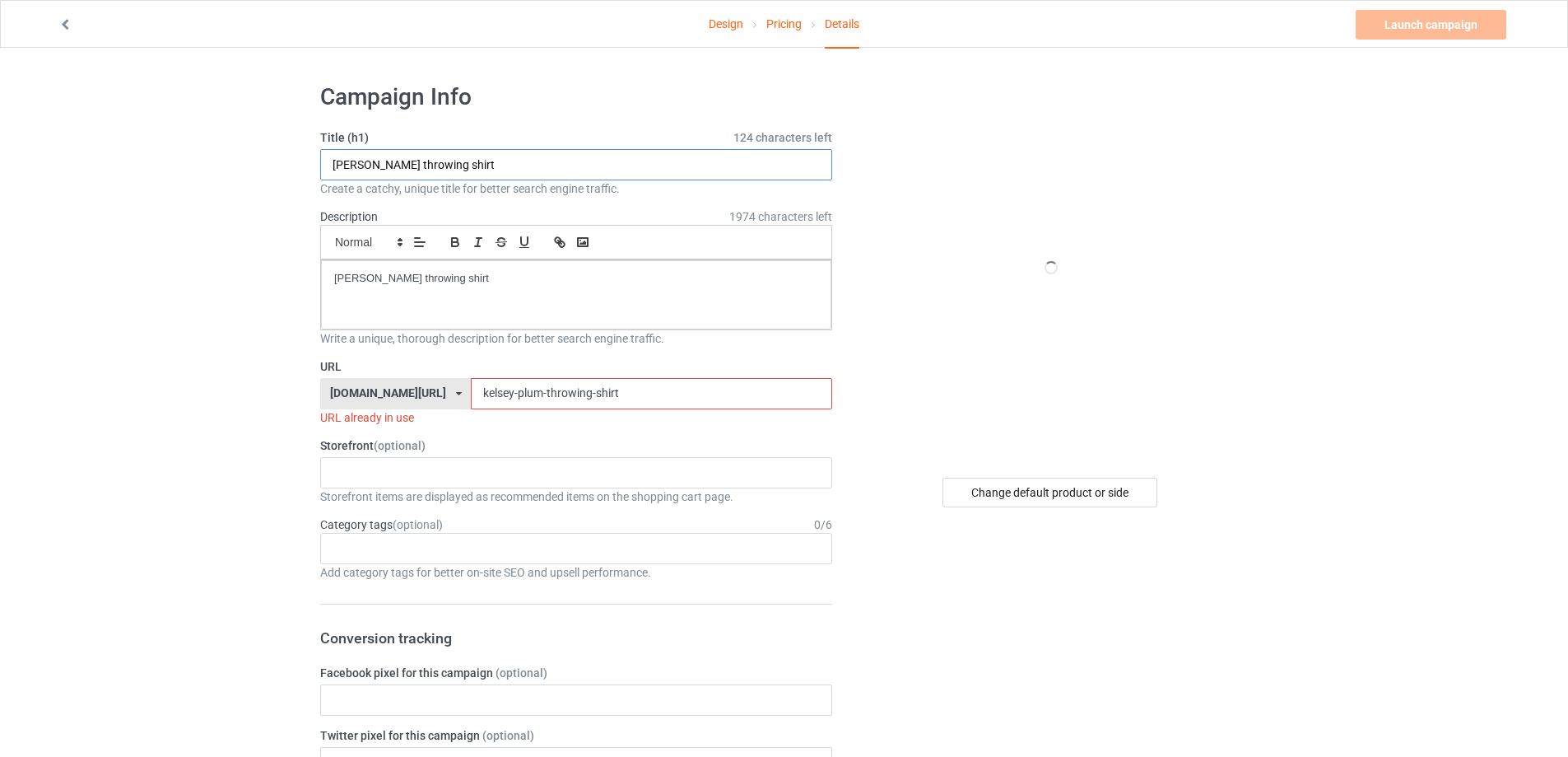
paste input "Shitler funny sarcastic pun Trump"
type input "Shitler funny sarcastic pun Trump shirt"
drag, startPoint x: 324, startPoint y: 256, endPoint x: 210, endPoint y: 287, distance: 118.1
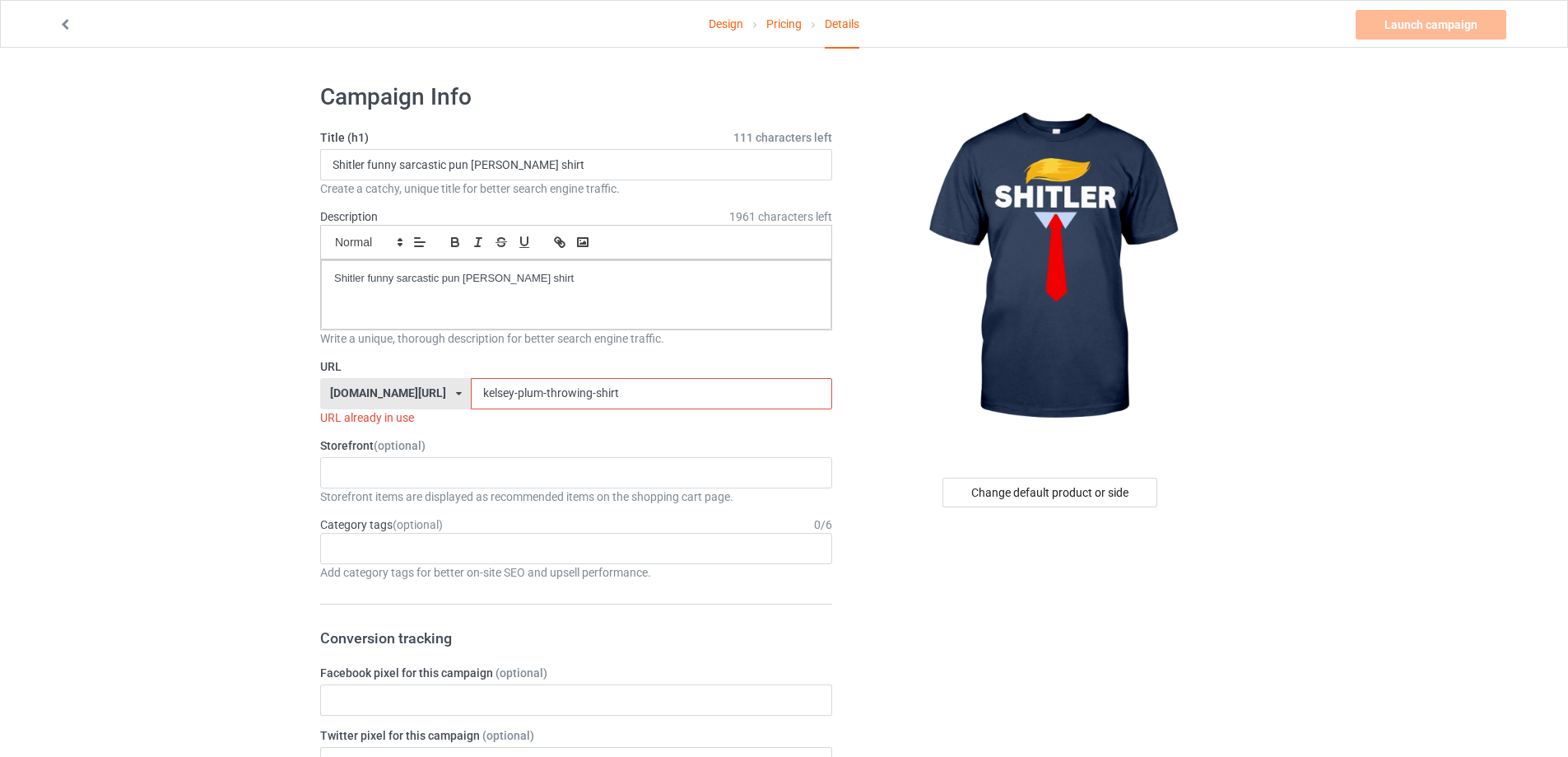
drag, startPoint x: 623, startPoint y: 398, endPoint x: 263, endPoint y: 373, distance: 360.9
paste input "shitler-funny-sarcastic-pun-trump"
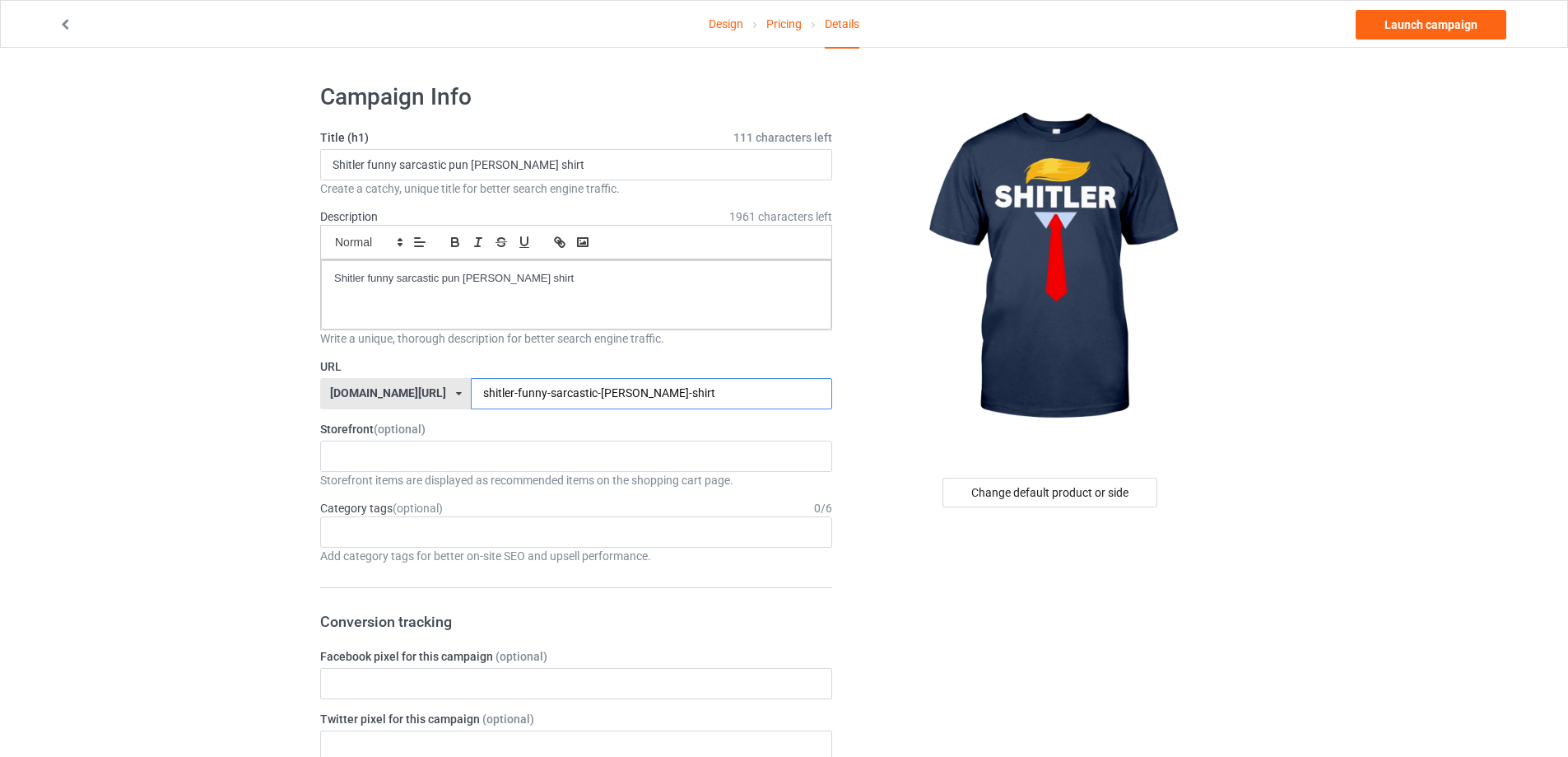
type input "shitler-funny-sarcastic-pun-trump-shirt"
click at [1465, 33] on link "Launch campaign" at bounding box center [1431, 24] width 151 height 30
